Goal: Information Seeking & Learning: Check status

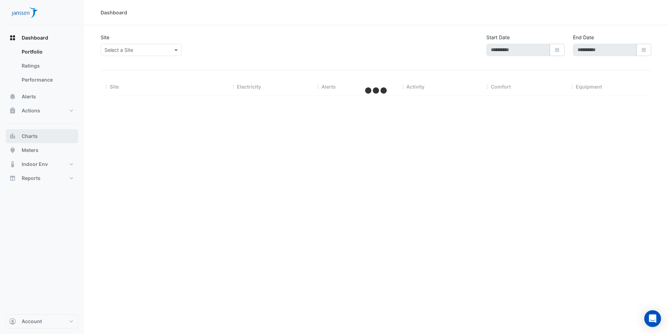
type input "**********"
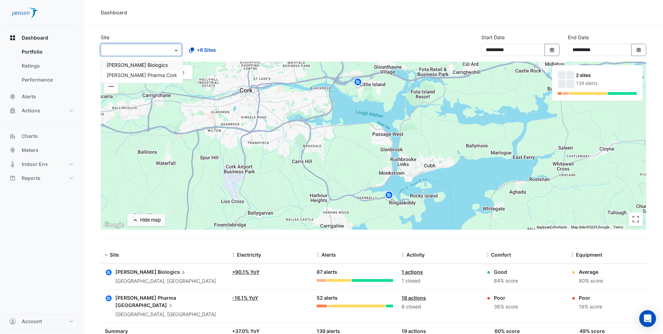
click at [177, 50] on span at bounding box center [177, 49] width 9 height 7
click at [144, 73] on span "[PERSON_NAME] Pharma Cork" at bounding box center [142, 75] width 71 height 6
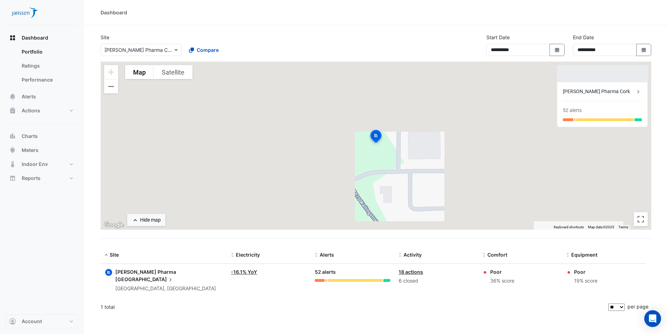
click at [143, 270] on span "[PERSON_NAME] Pharma" at bounding box center [145, 272] width 61 height 6
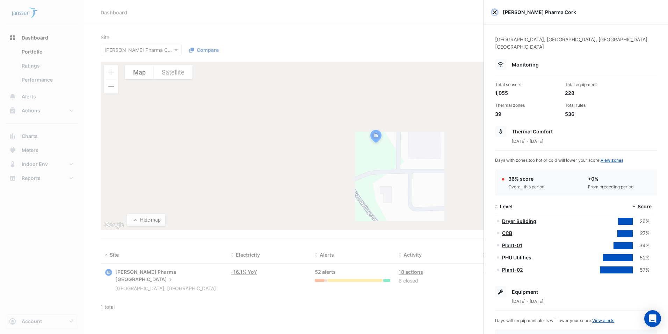
click at [496, 12] on button "Close" at bounding box center [495, 12] width 5 height 5
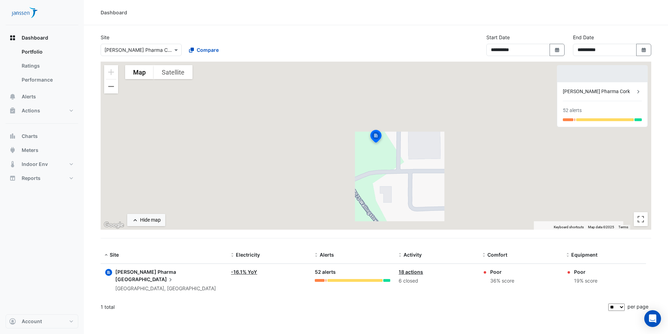
click at [163, 275] on span "[GEOGRAPHIC_DATA]" at bounding box center [144, 279] width 59 height 8
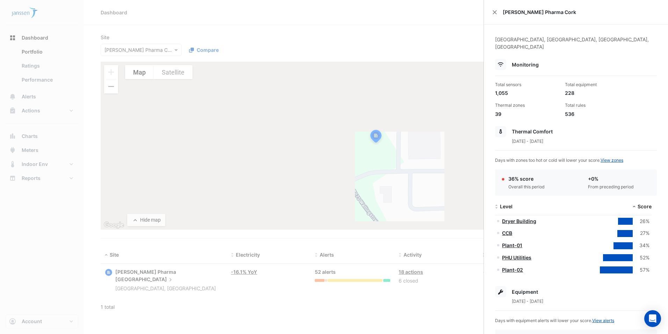
click at [163, 271] on ngb-offcanvas-backdrop at bounding box center [334, 167] width 668 height 334
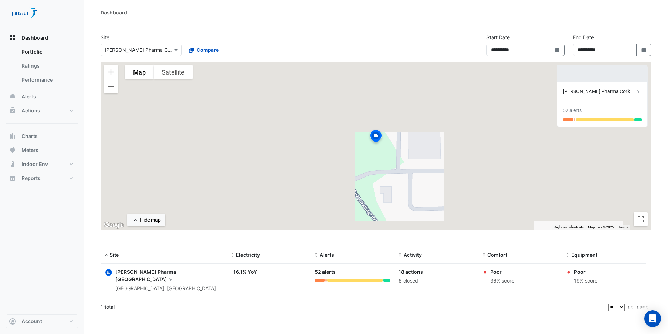
click at [409, 272] on link "18 actions" at bounding box center [411, 272] width 24 height 6
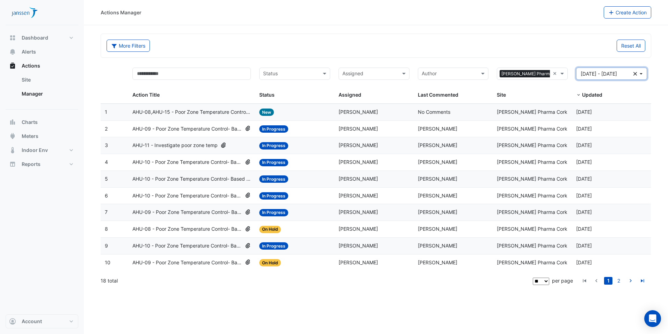
click at [641, 73] on button "[DATE] - [DATE] Clear" at bounding box center [612, 73] width 71 height 12
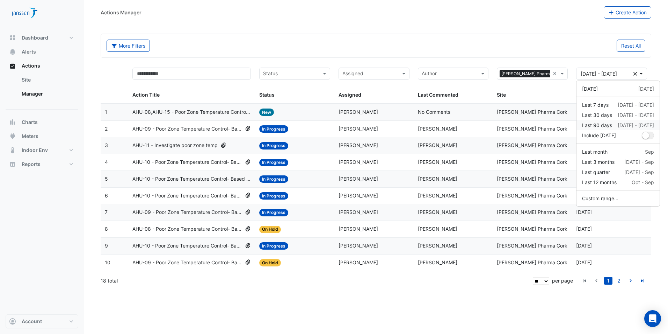
click at [601, 122] on div "Last 90 days" at bounding box center [597, 124] width 30 height 7
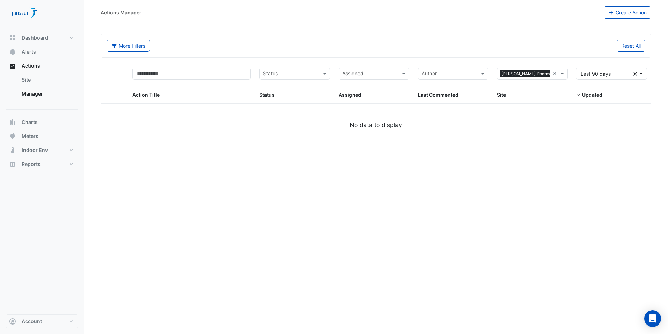
click at [566, 69] on div "× [PERSON_NAME] Pharma Cork ×" at bounding box center [532, 73] width 71 height 12
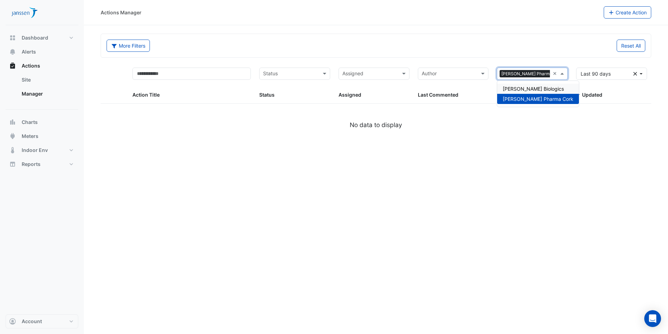
click at [551, 90] on div "[PERSON_NAME] Biologics" at bounding box center [539, 89] width 82 height 10
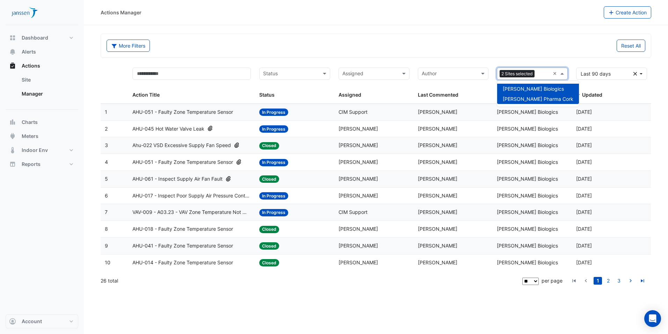
click at [563, 73] on span at bounding box center [563, 74] width 9 height 8
click at [527, 101] on span "[PERSON_NAME] Pharma Cork" at bounding box center [538, 99] width 71 height 6
click at [536, 280] on select "** ** ** ***" at bounding box center [531, 280] width 16 height 7
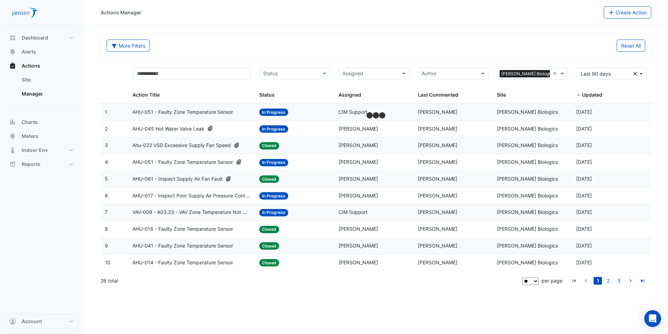
select select "**"
click at [534, 277] on select "** ** ** ***" at bounding box center [531, 280] width 16 height 7
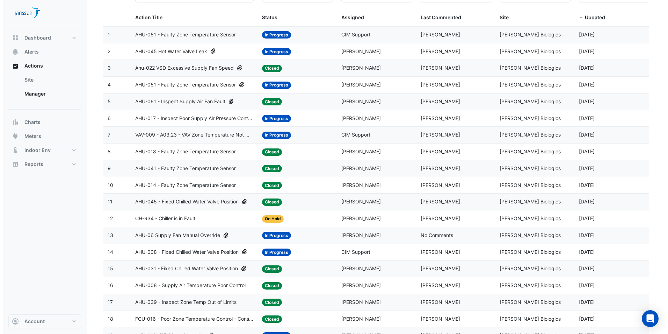
scroll to position [66, 0]
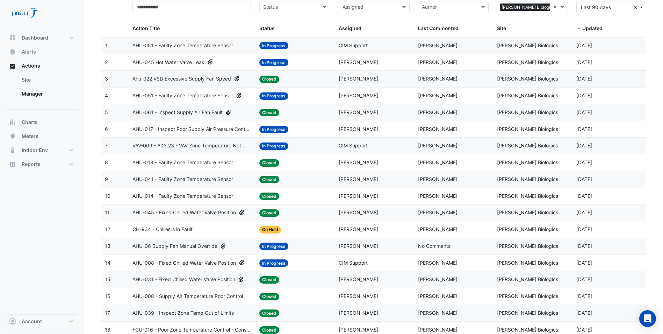
click at [169, 114] on span "AHU-061 - Inspect Supply Air Fan Fault" at bounding box center [178, 112] width 90 height 8
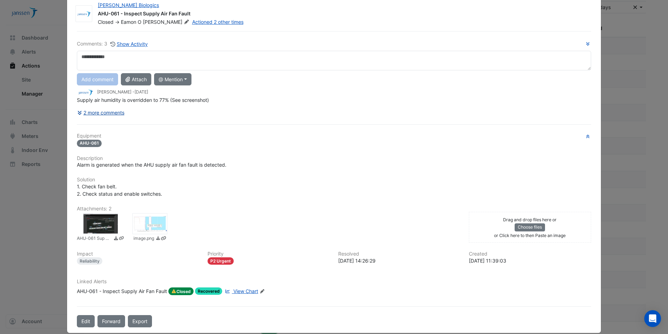
scroll to position [26, 0]
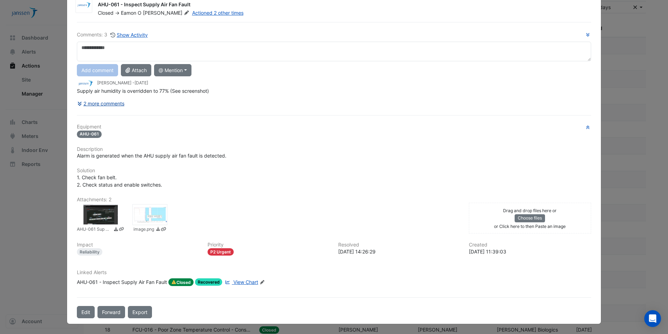
click at [107, 105] on button "2 more comments" at bounding box center [101, 103] width 48 height 12
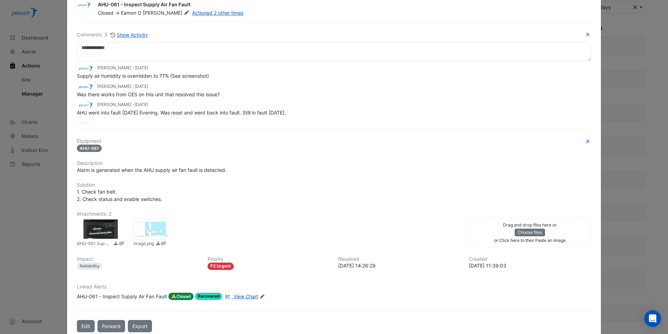
scroll to position [40, 0]
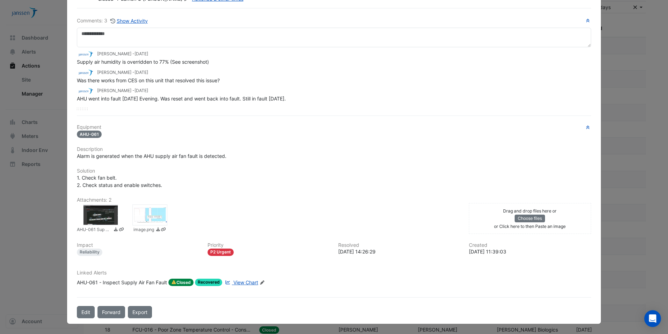
click at [99, 216] on div at bounding box center [100, 214] width 35 height 21
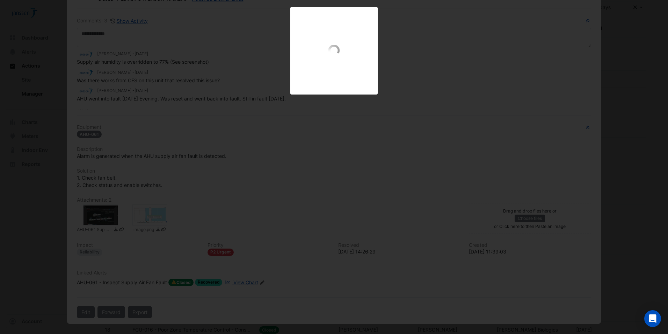
click at [642, 49] on div "AHU-061 Sup Hum Override.png" at bounding box center [334, 50] width 668 height 87
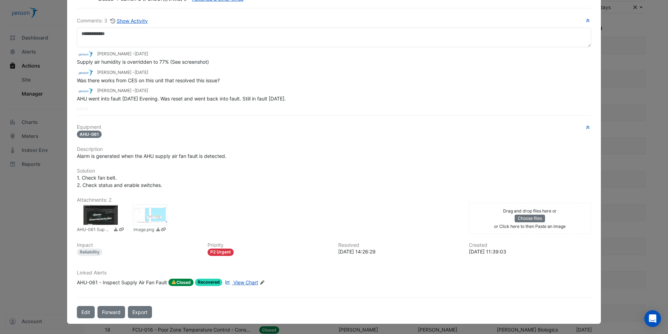
click at [654, 30] on ngb-modal-window "[PERSON_NAME] Biologics AHU-061 - Inspect Supply Air Fan Fault Closed -> [PERSO…" at bounding box center [334, 167] width 668 height 334
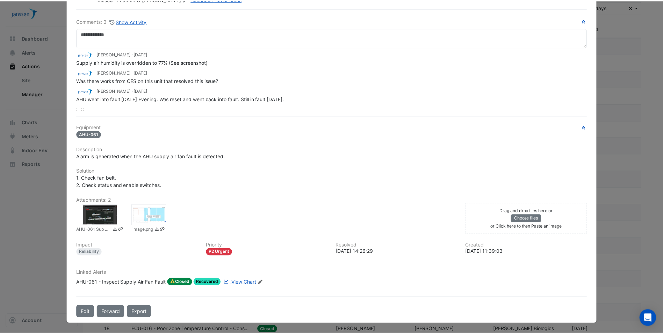
scroll to position [0, 0]
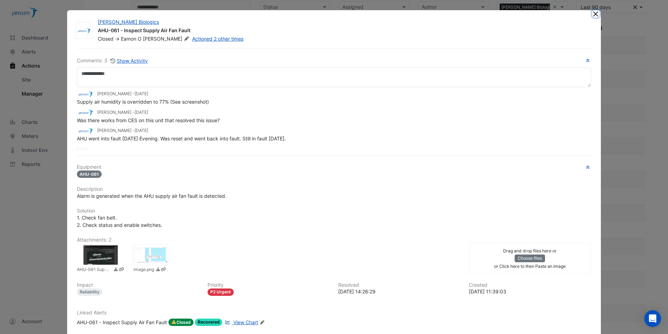
click at [593, 14] on button "Close" at bounding box center [596, 13] width 7 height 7
